Goal: Transaction & Acquisition: Purchase product/service

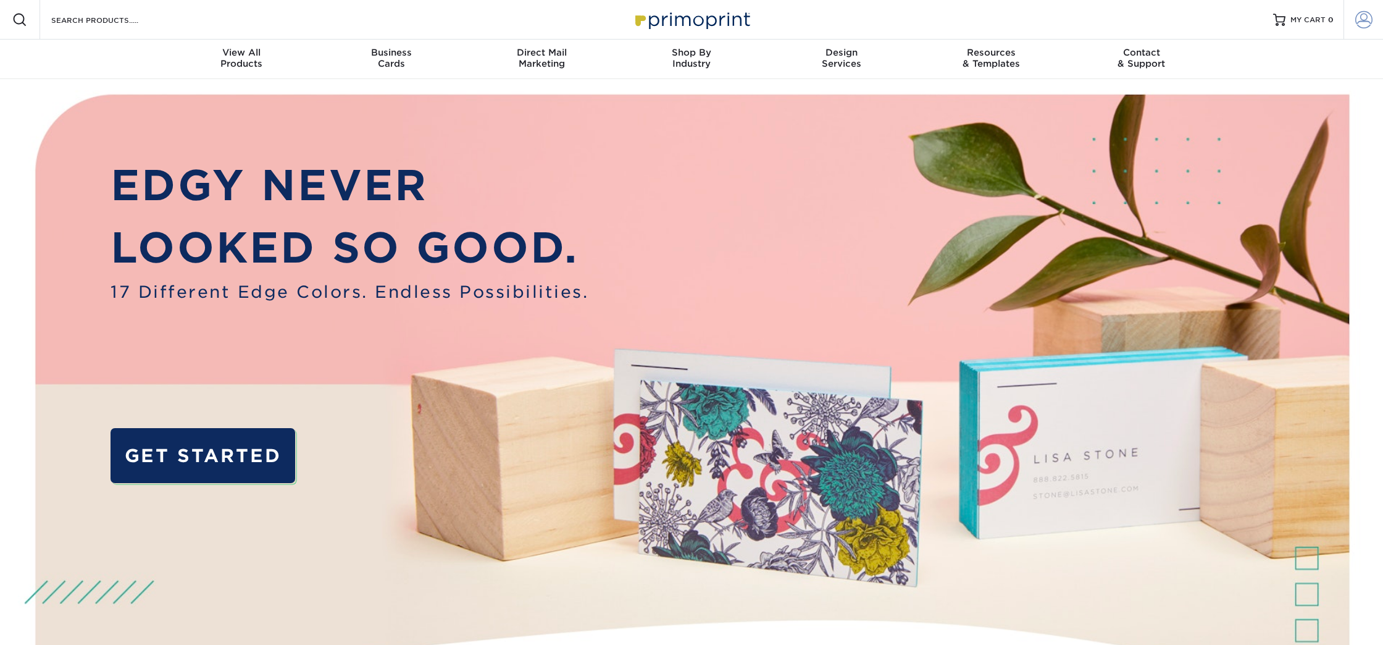
click at [1364, 23] on span at bounding box center [1363, 19] width 17 height 17
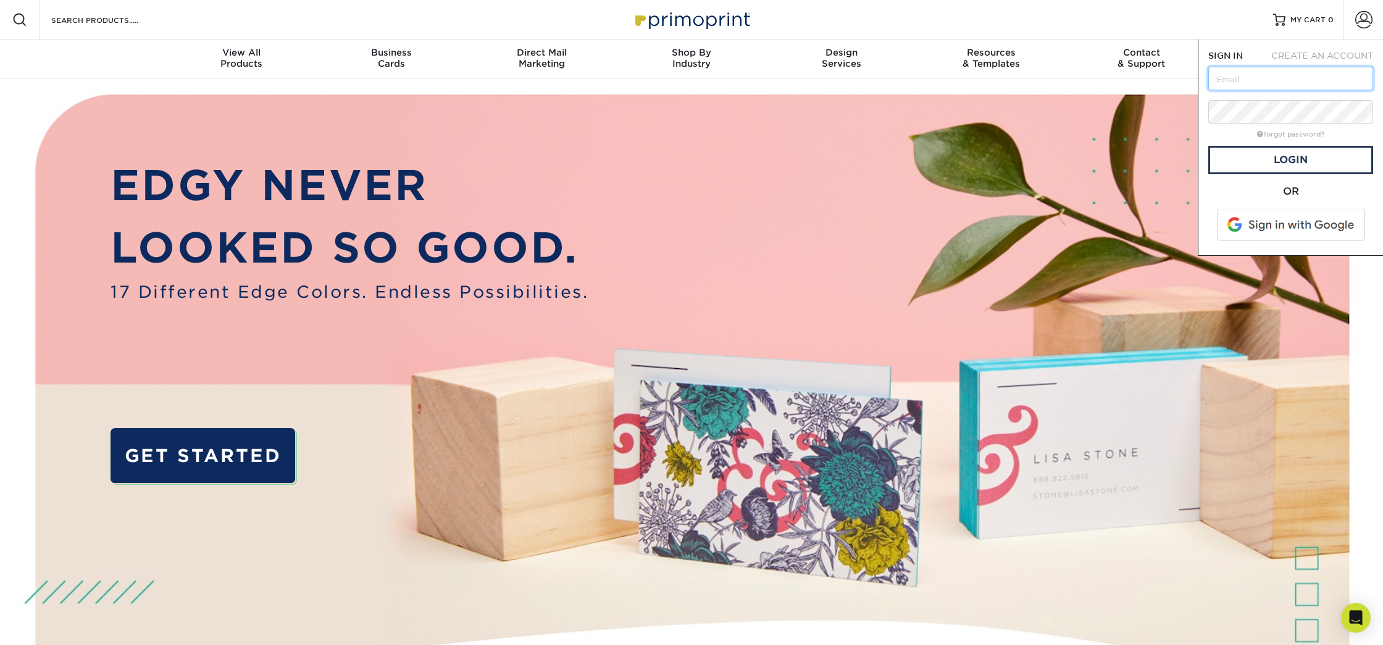
type input "publishing@erburroughs.com"
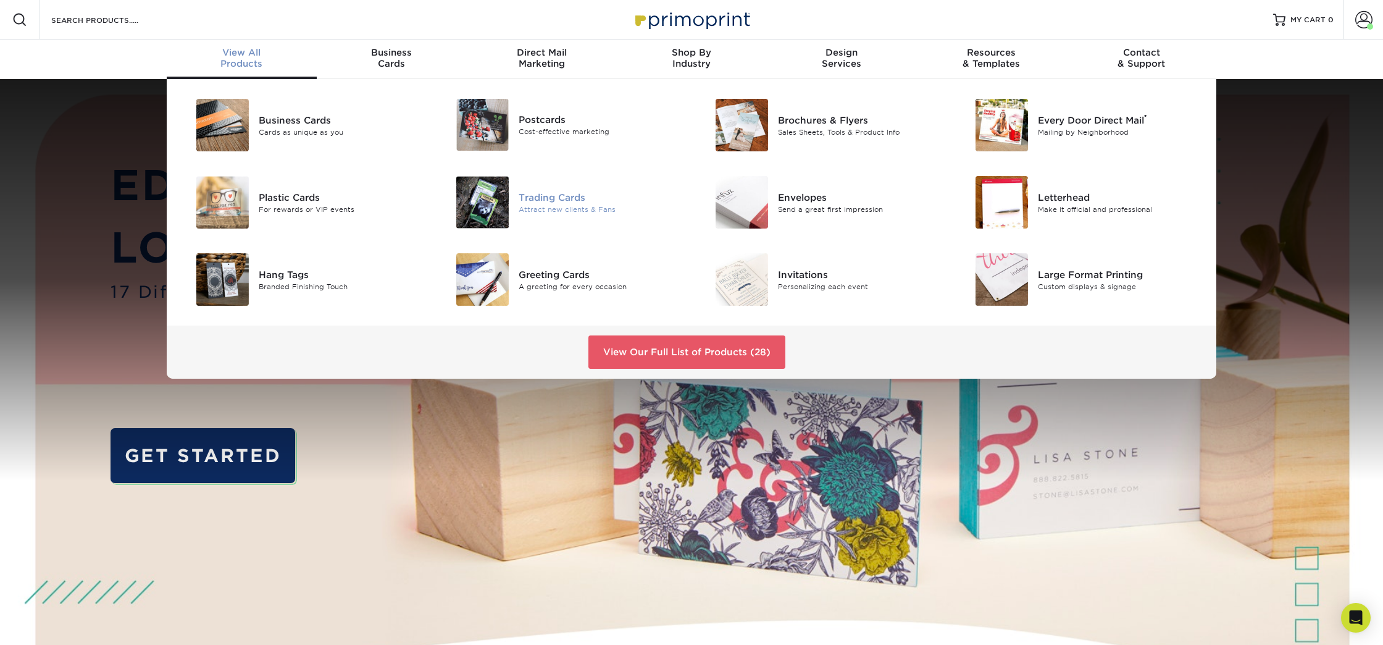
click at [552, 198] on div "Trading Cards" at bounding box center [601, 197] width 164 height 14
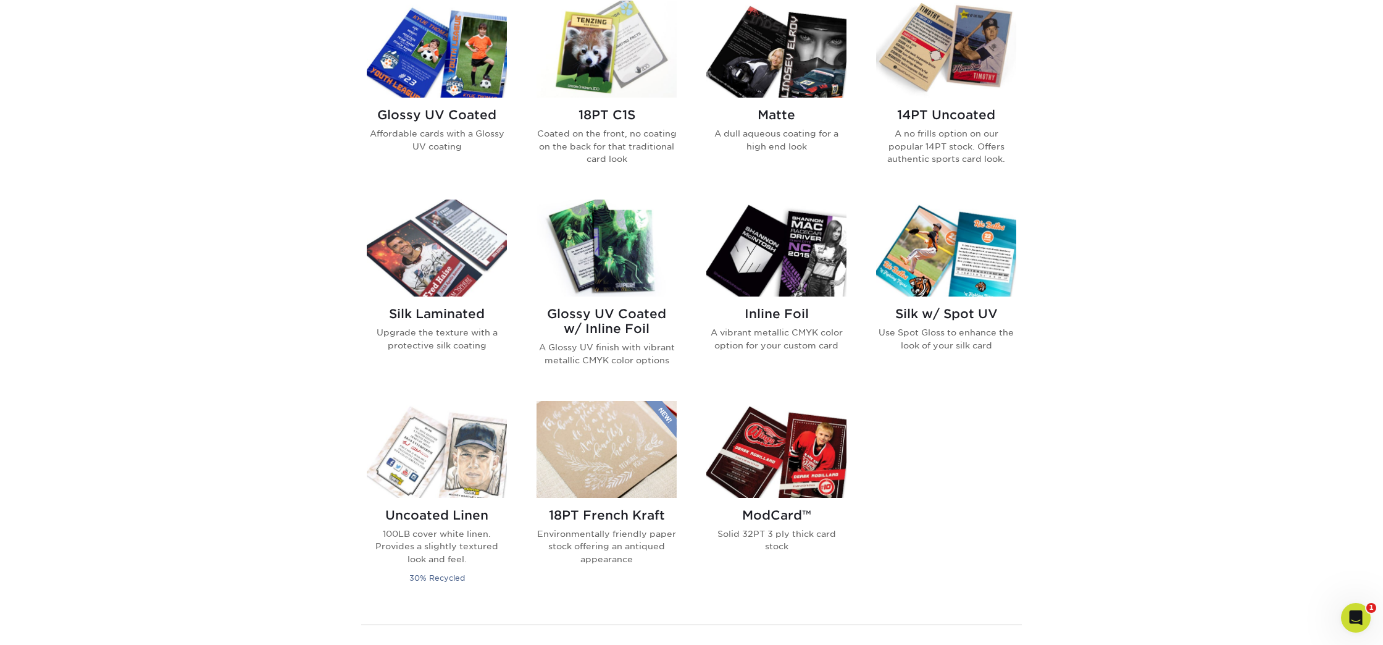
scroll to position [622, 0]
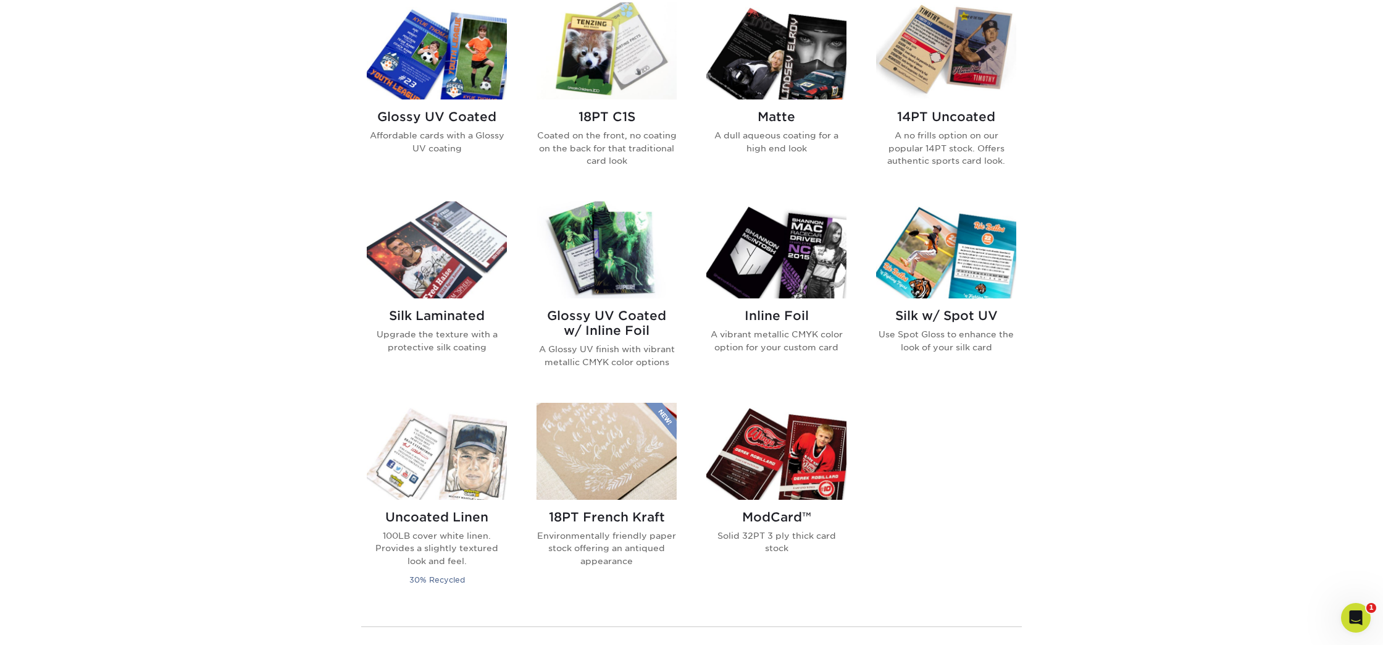
click at [435, 119] on h2 "Glossy UV Coated" at bounding box center [437, 116] width 140 height 15
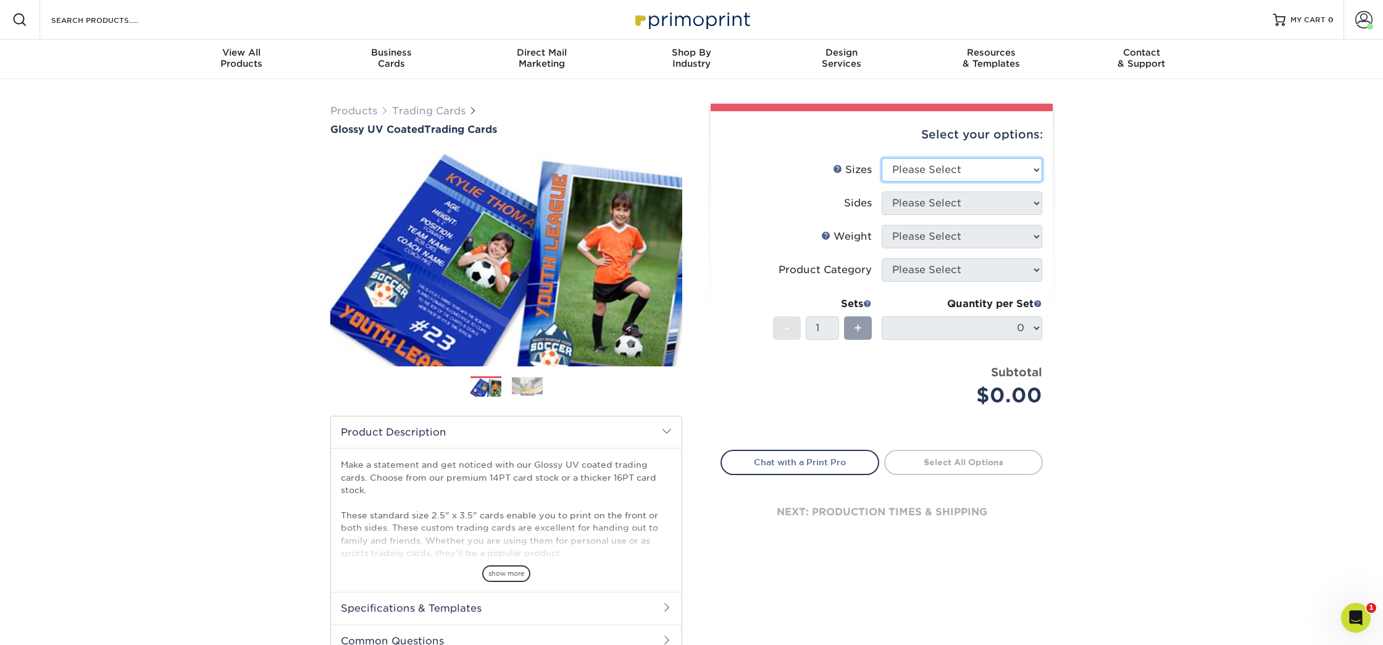
select select "2.50x3.50"
select select "13abbda7-1d64-4f25-8bb2-c179b224825d"
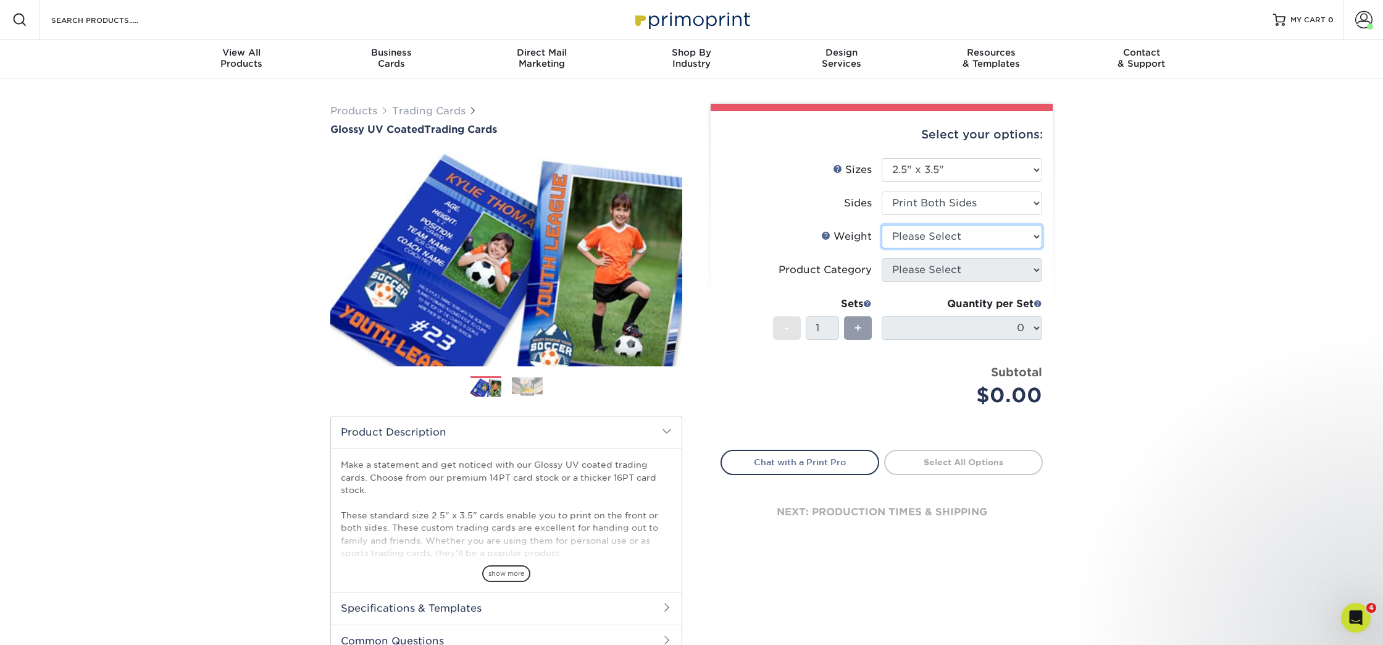
select select "16PT"
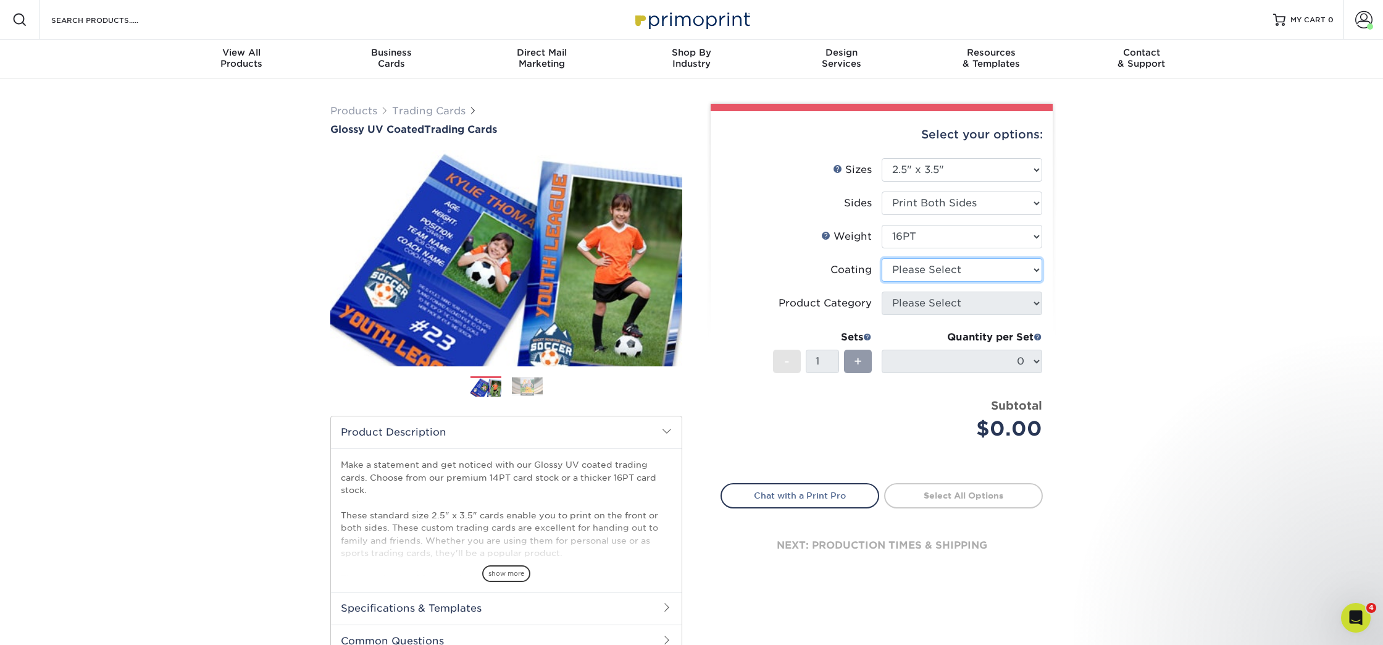
select select "ae367451-b2b8-45df-a344-0f05b6a12993"
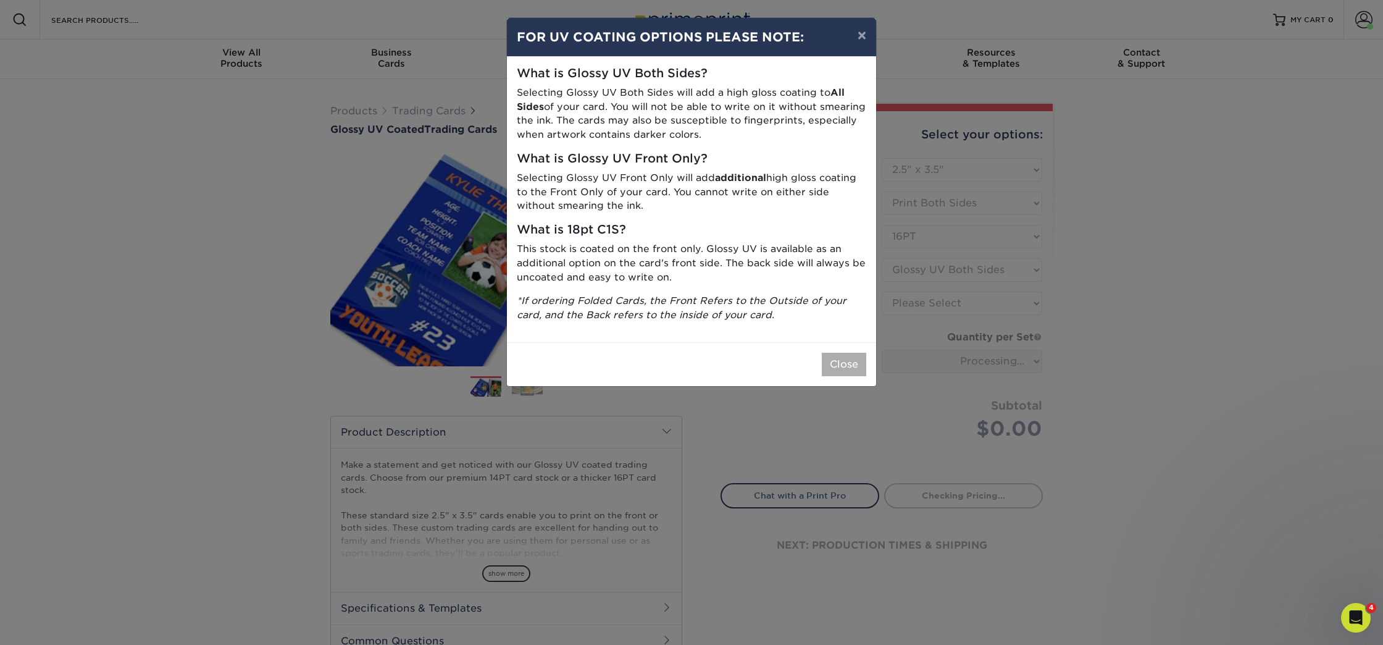
click at [836, 359] on button "Close" at bounding box center [844, 364] width 44 height 23
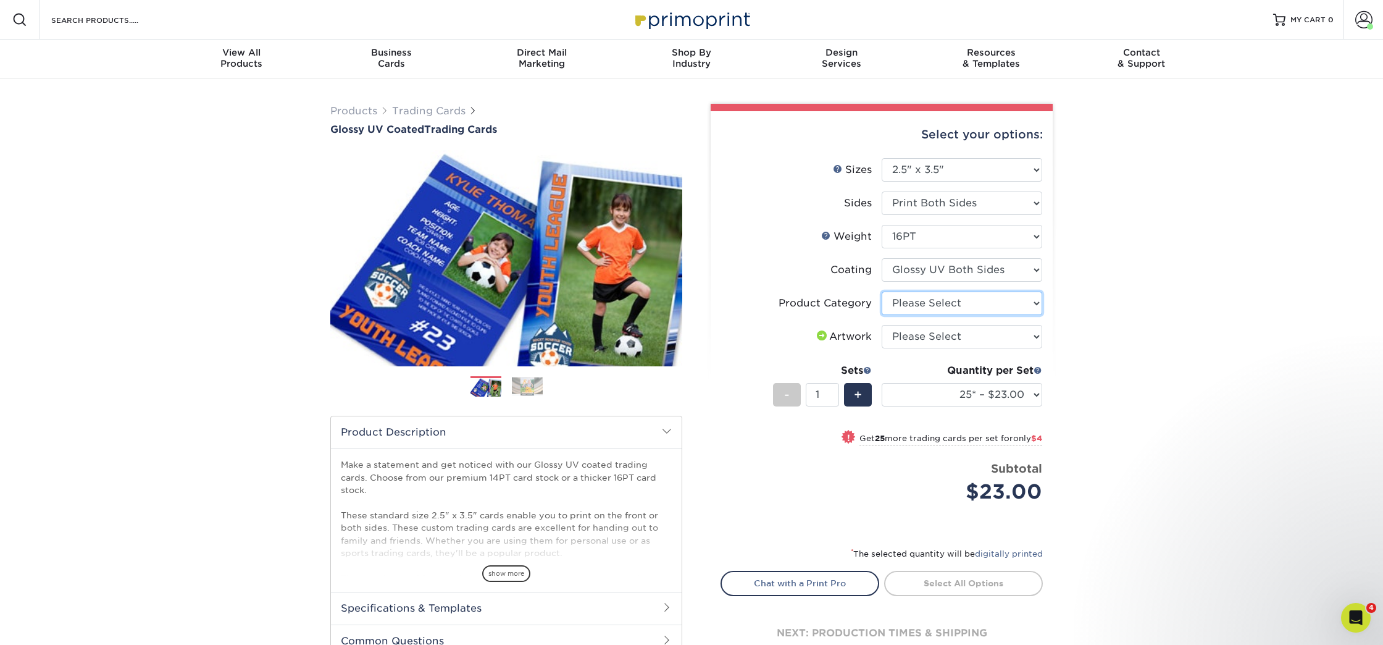
select select "c2f9bce9-36c2-409d-b101-c29d9d031e18"
select select "upload"
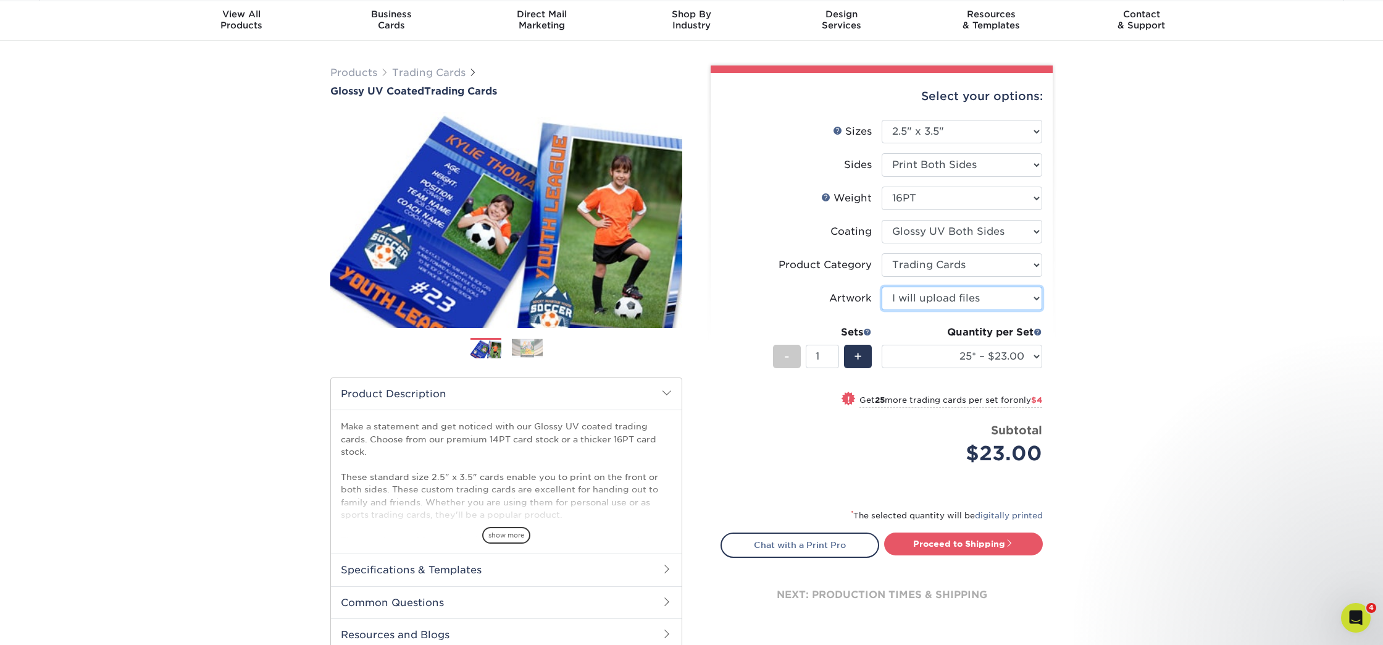
scroll to position [38, 0]
